Goal: Information Seeking & Learning: Learn about a topic

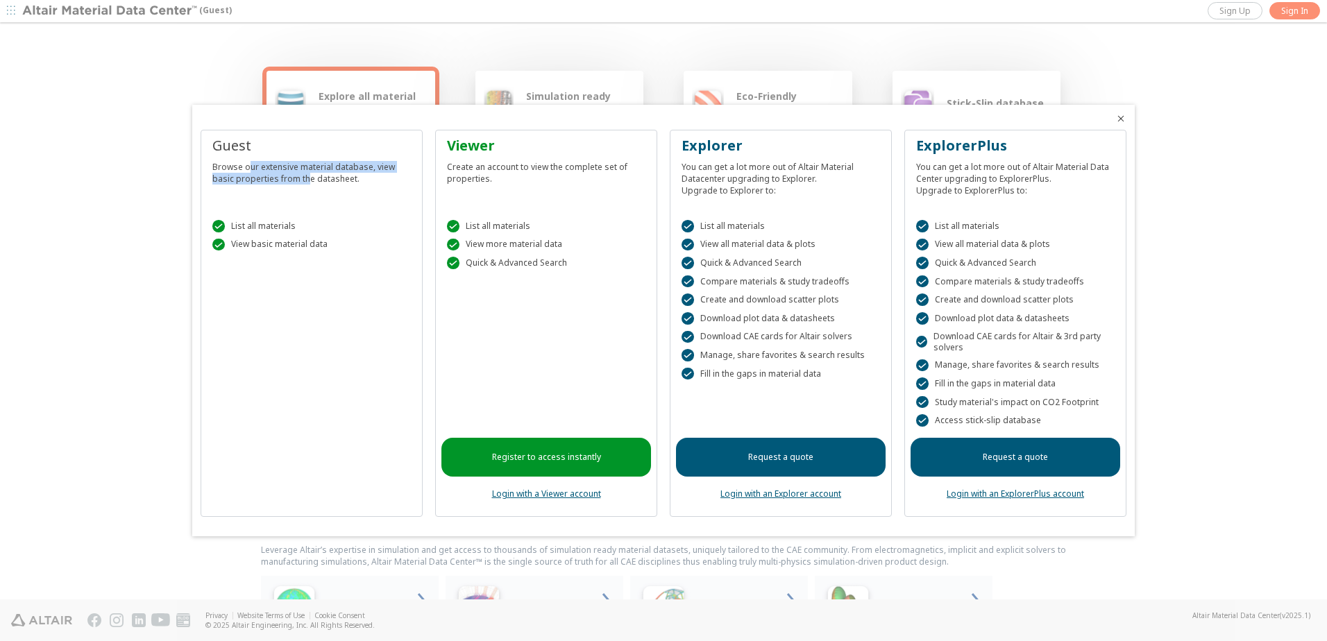
drag, startPoint x: 246, startPoint y: 168, endPoint x: 305, endPoint y: 176, distance: 58.8
click at [305, 176] on div "Browse our extensive material database, view basic properties from the datashee…" at bounding box center [311, 169] width 199 height 29
drag, startPoint x: 305, startPoint y: 176, endPoint x: 269, endPoint y: 179, distance: 36.3
click at [269, 179] on div "Browse our extensive material database, view basic properties from the datashee…" at bounding box center [311, 169] width 199 height 29
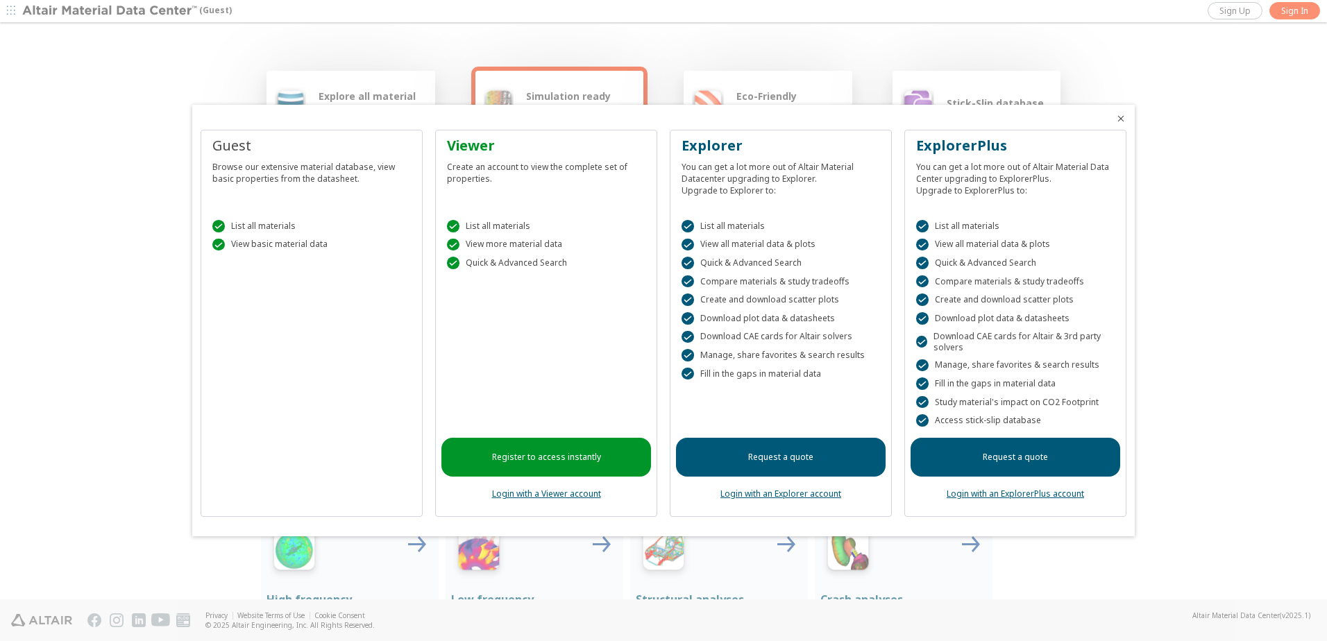
click at [273, 332] on div "Guest Browse our extensive material database, view basic properties from the da…" at bounding box center [312, 323] width 222 height 387
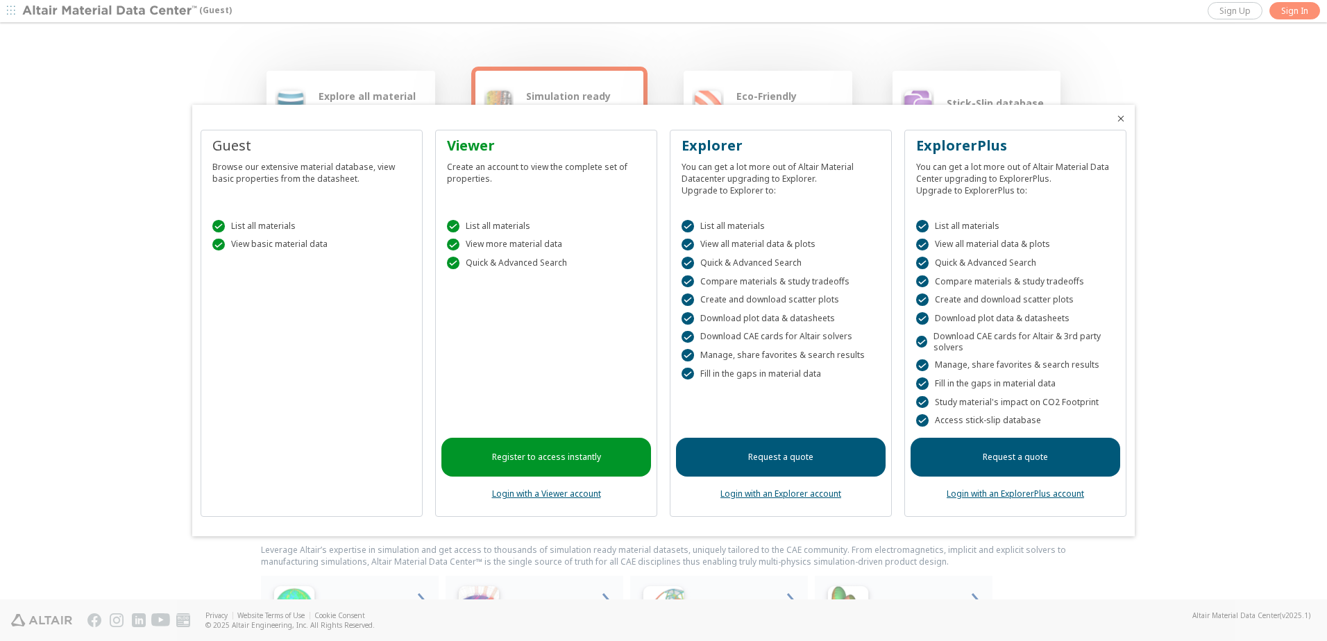
click at [1123, 116] on icon "Close" at bounding box center [1120, 118] width 11 height 11
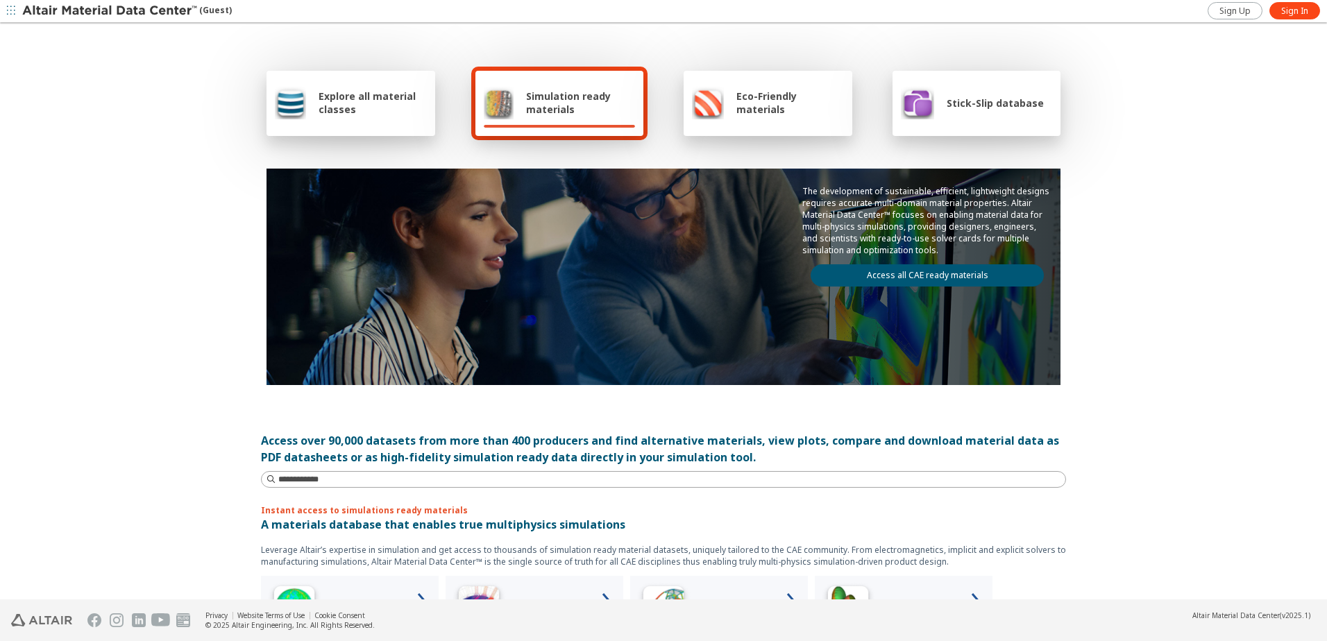
click at [275, 106] on img at bounding box center [290, 102] width 31 height 33
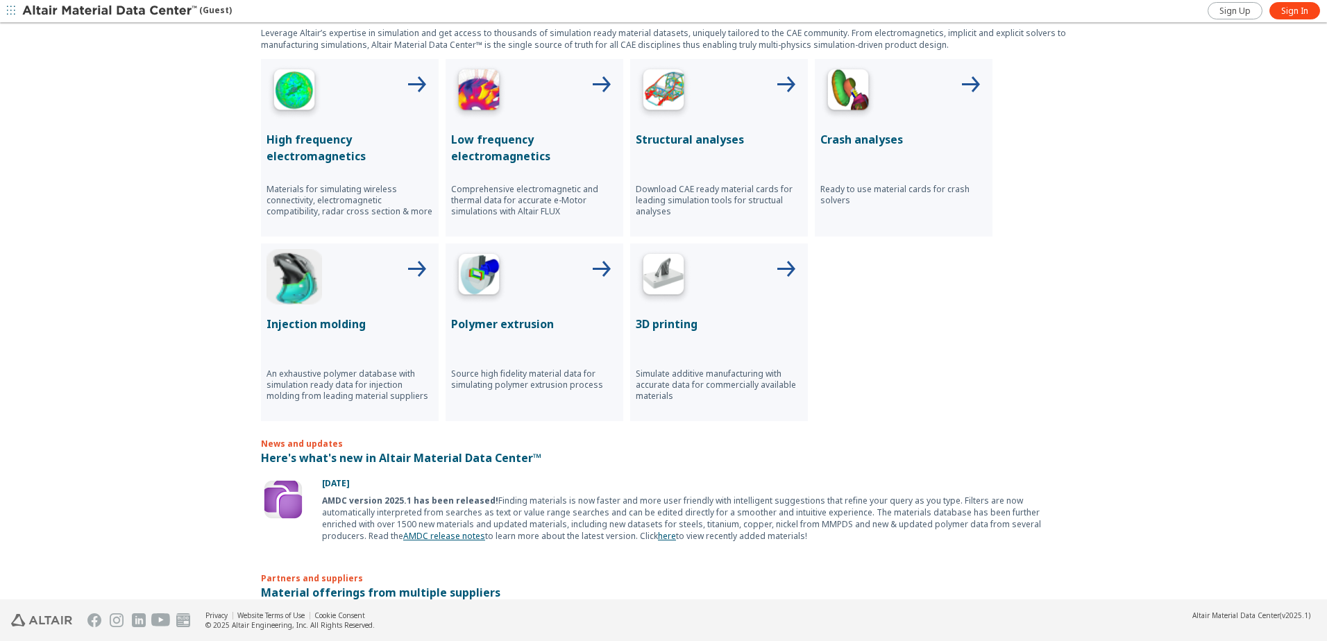
scroll to position [555, 0]
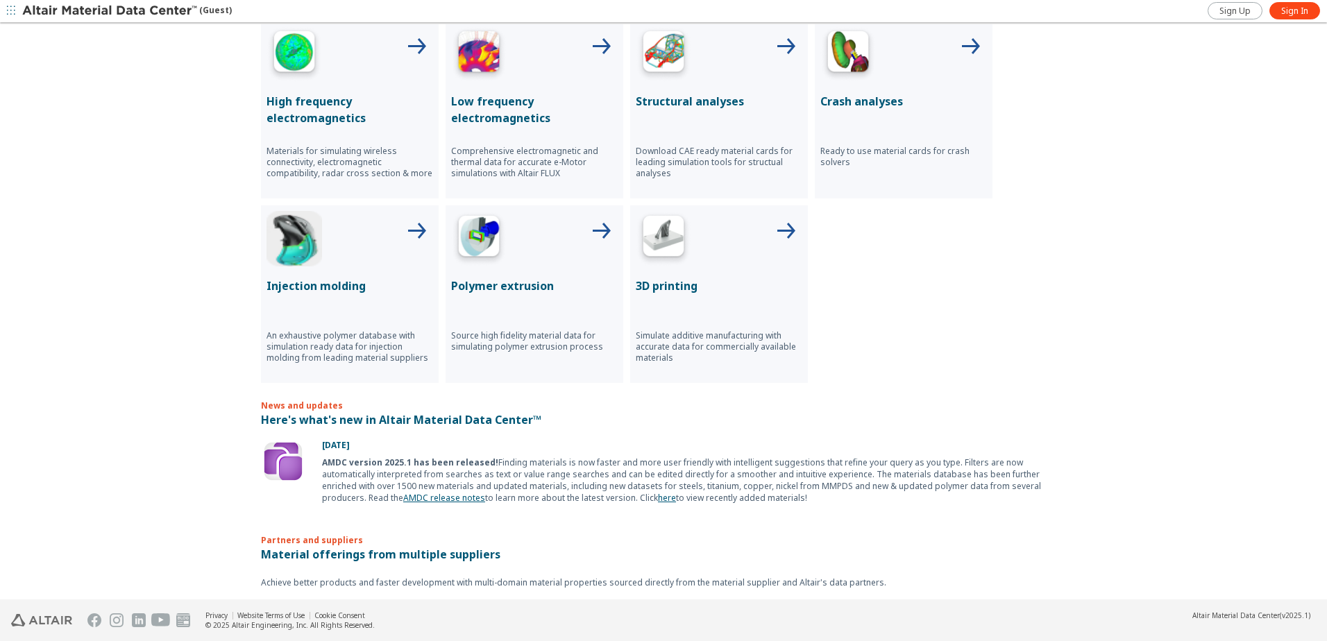
click at [544, 255] on div at bounding box center [534, 239] width 167 height 56
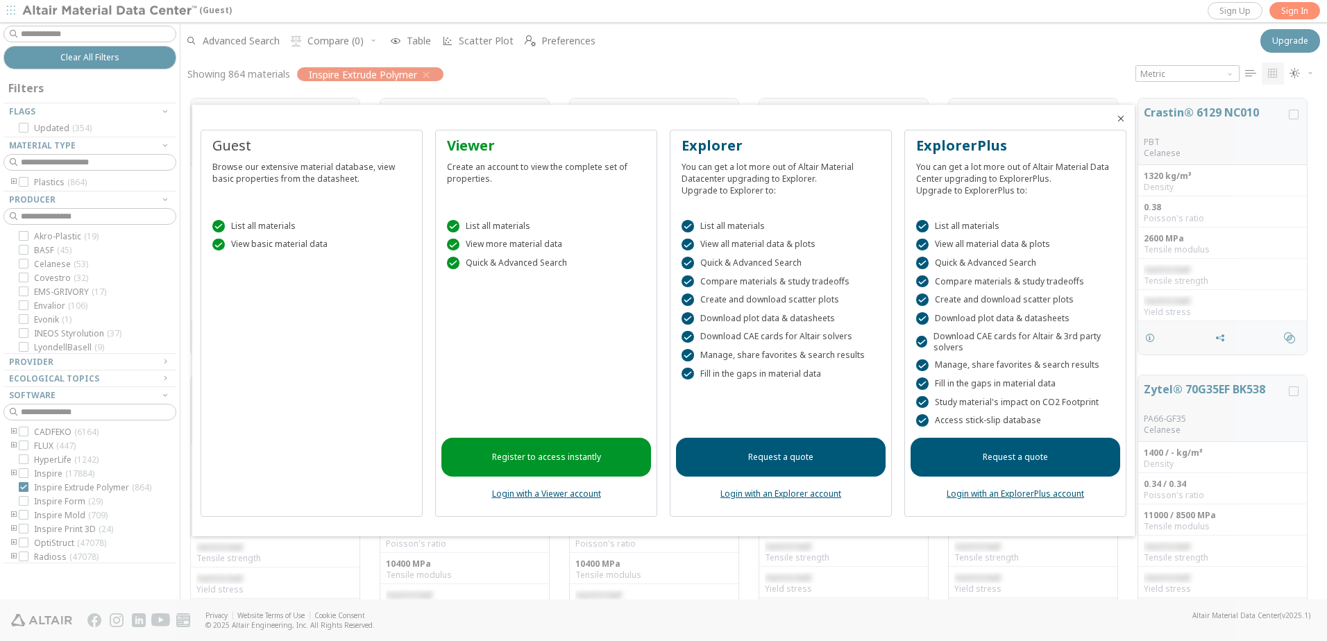
scroll to position [501, 1136]
click at [1123, 112] on div at bounding box center [1124, 114] width 19 height 19
click at [1115, 117] on icon "Close" at bounding box center [1120, 118] width 11 height 11
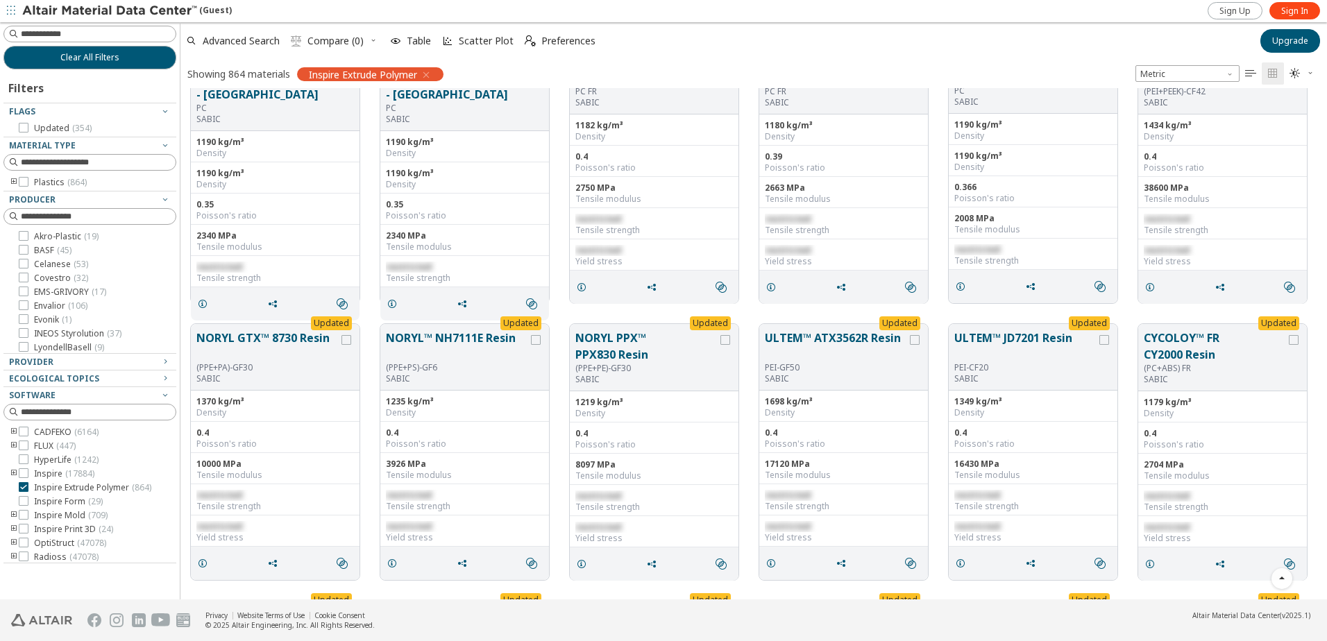
scroll to position [3470, 0]
